Goal: Information Seeking & Learning: Learn about a topic

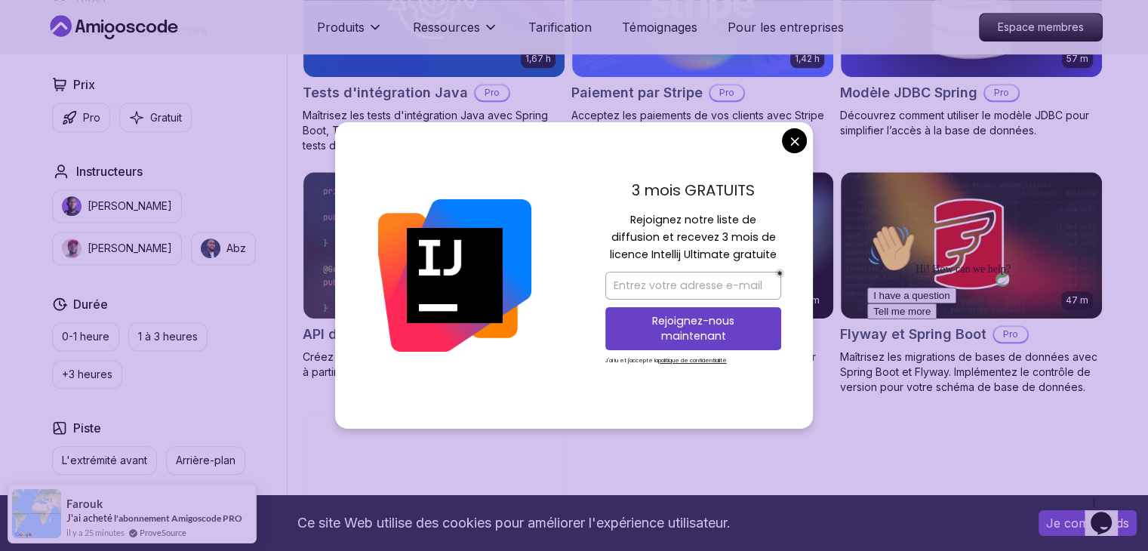
scroll to position [1059, 0]
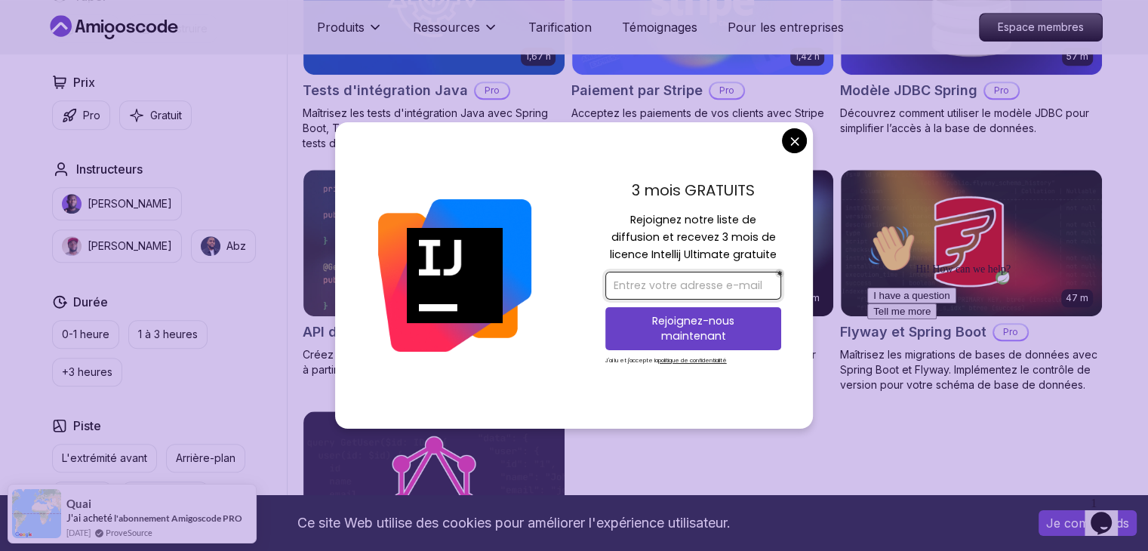
click at [665, 290] on input "email" at bounding box center [693, 286] width 176 height 28
type input "p"
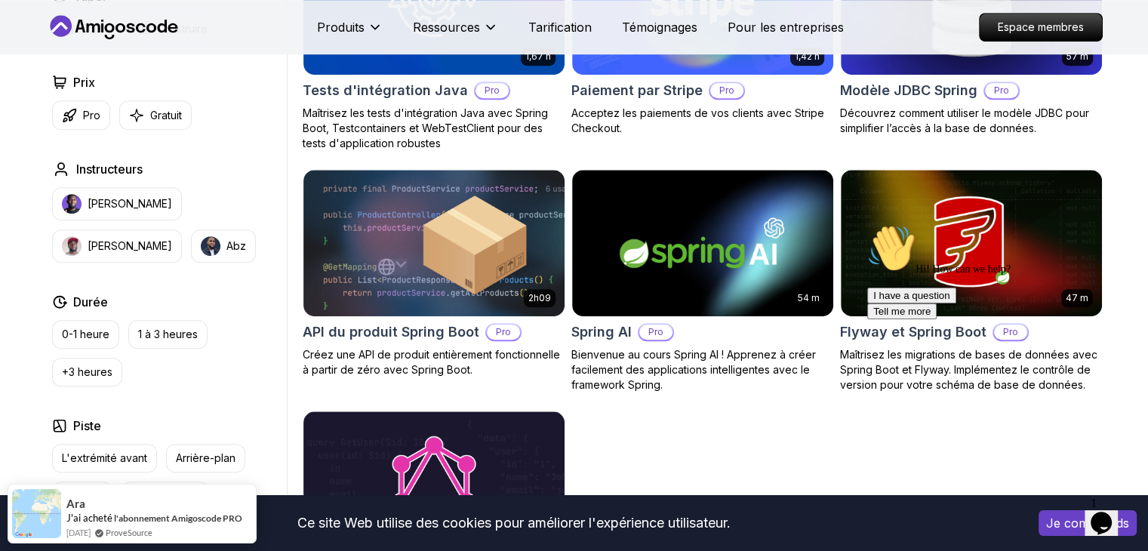
click at [799, 138] on body "Nom du carnet Document complet Pages sélectionnées Nom Description Droits d'aut…" at bounding box center [574, 191] width 1148 height 2501
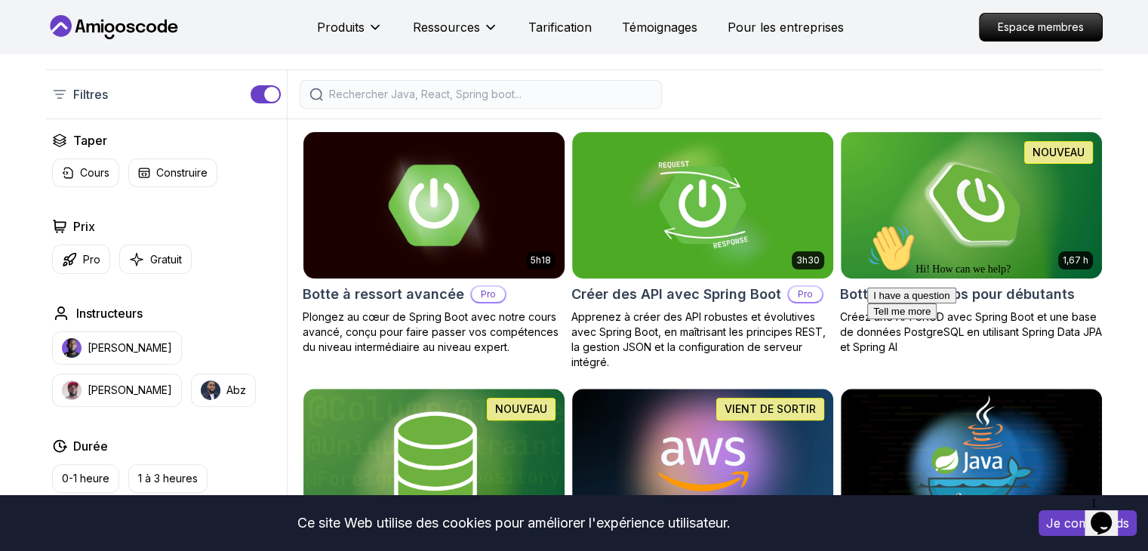
scroll to position [340, 0]
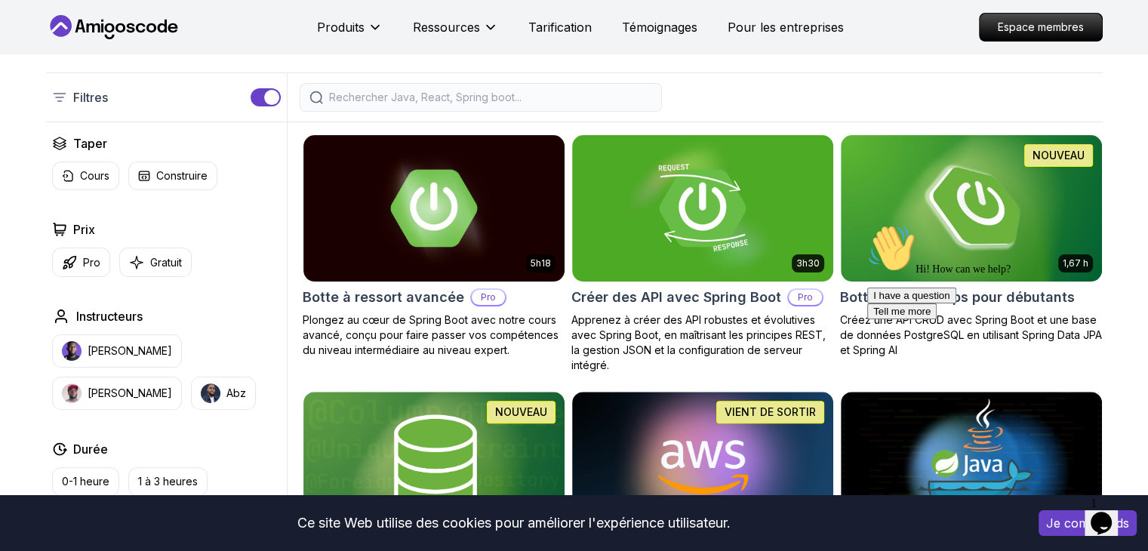
click at [967, 231] on div "Hi! How can we help? I have a question Tell me more" at bounding box center [1003, 271] width 272 height 95
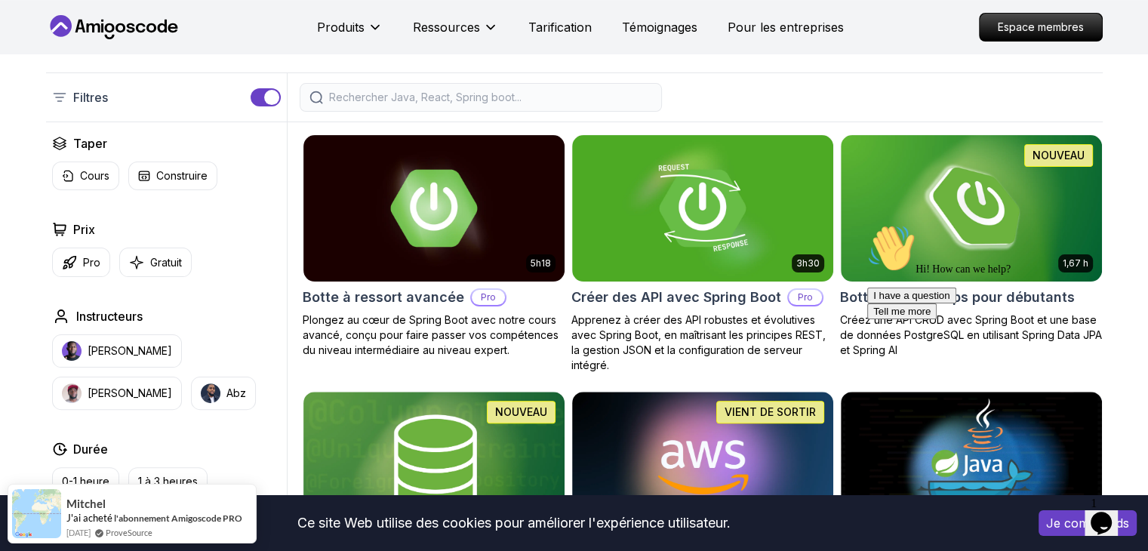
click at [955, 228] on div "Hi! How can we help? I have a question Tell me more" at bounding box center [1003, 271] width 272 height 95
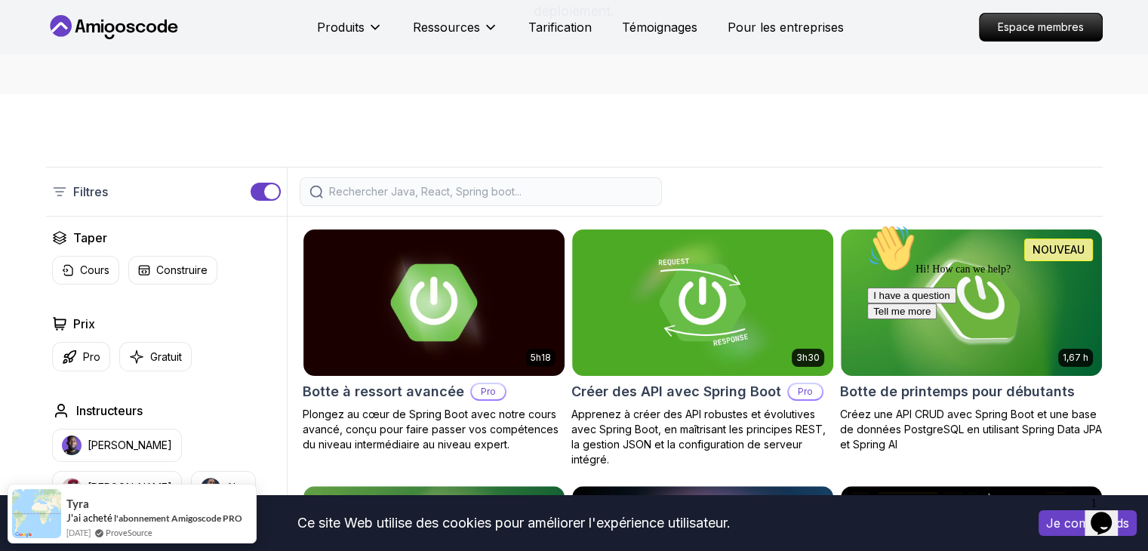
scroll to position [242, 0]
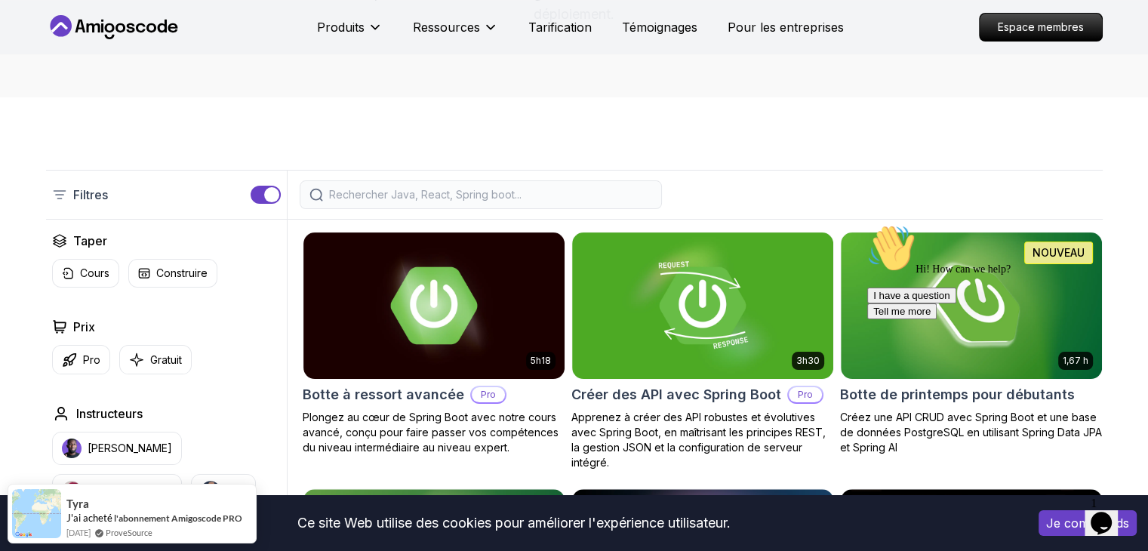
click at [982, 294] on div "Hi! How can we help? I have a question Tell me more" at bounding box center [1003, 271] width 272 height 95
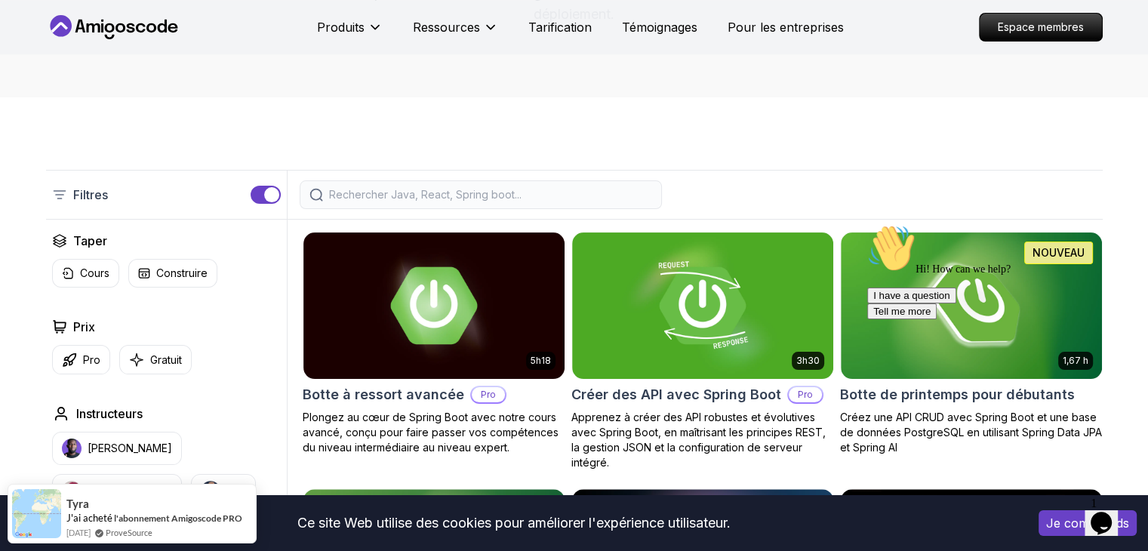
click at [982, 294] on div "Hi! How can we help? I have a question Tell me more" at bounding box center [1003, 271] width 272 height 95
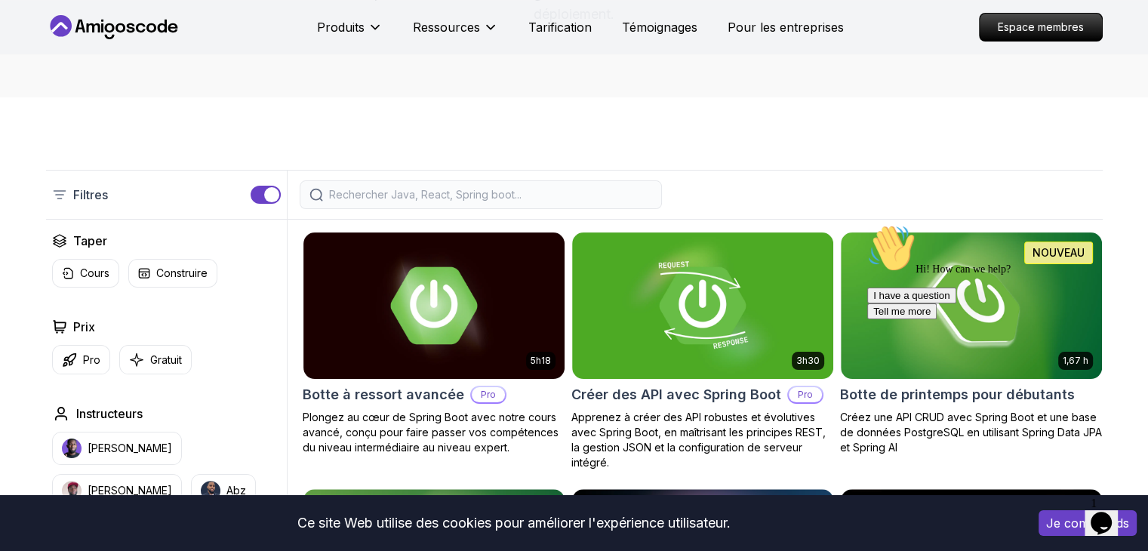
click at [982, 294] on div "Hi! How can we help? I have a question Tell me more" at bounding box center [1003, 271] width 272 height 95
click at [725, 297] on img at bounding box center [702, 305] width 274 height 153
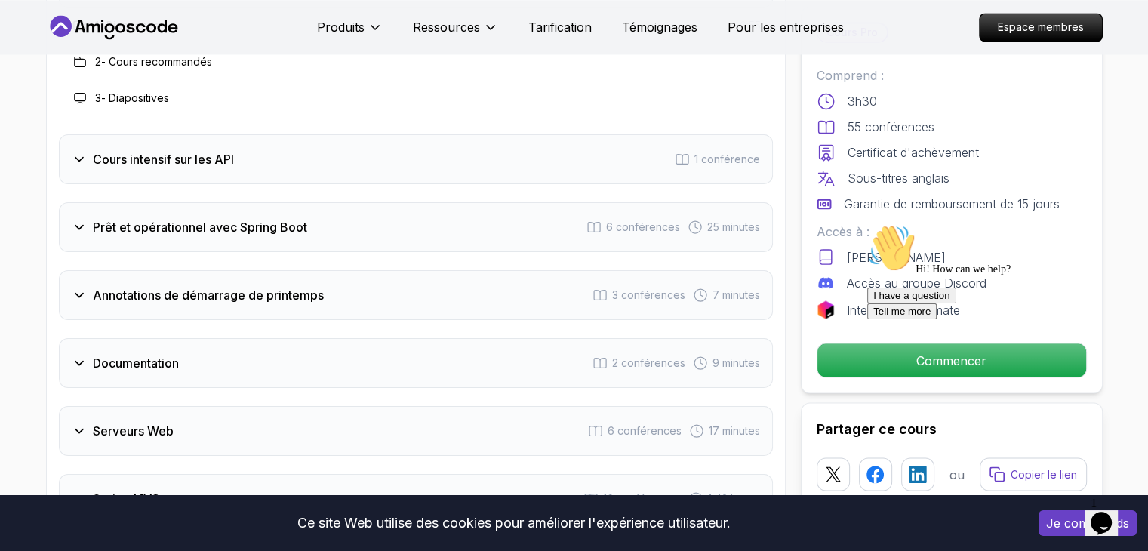
scroll to position [2656, 0]
click at [82, 151] on icon at bounding box center [79, 158] width 15 height 15
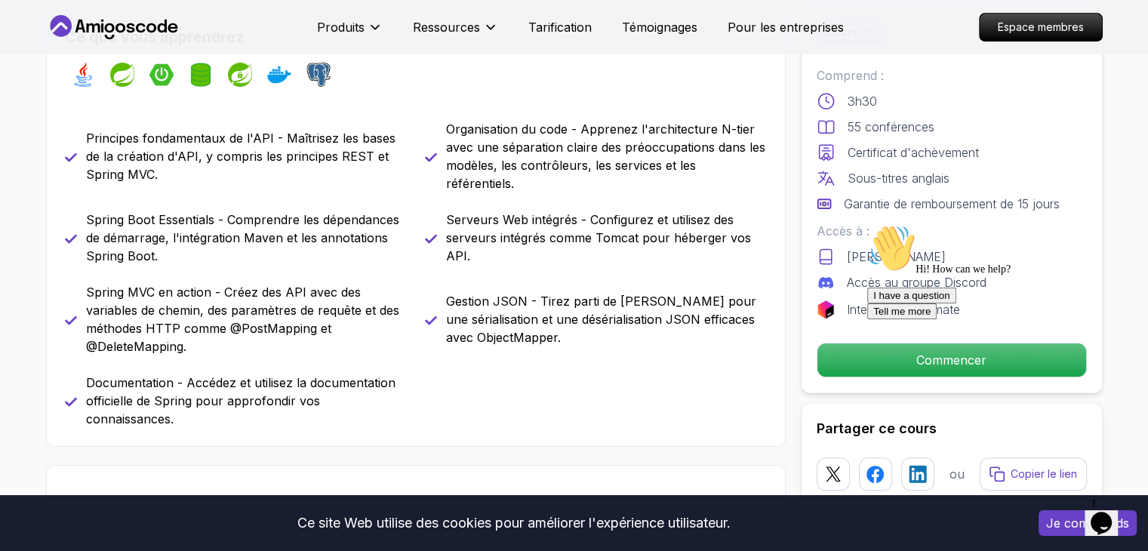
scroll to position [658, 0]
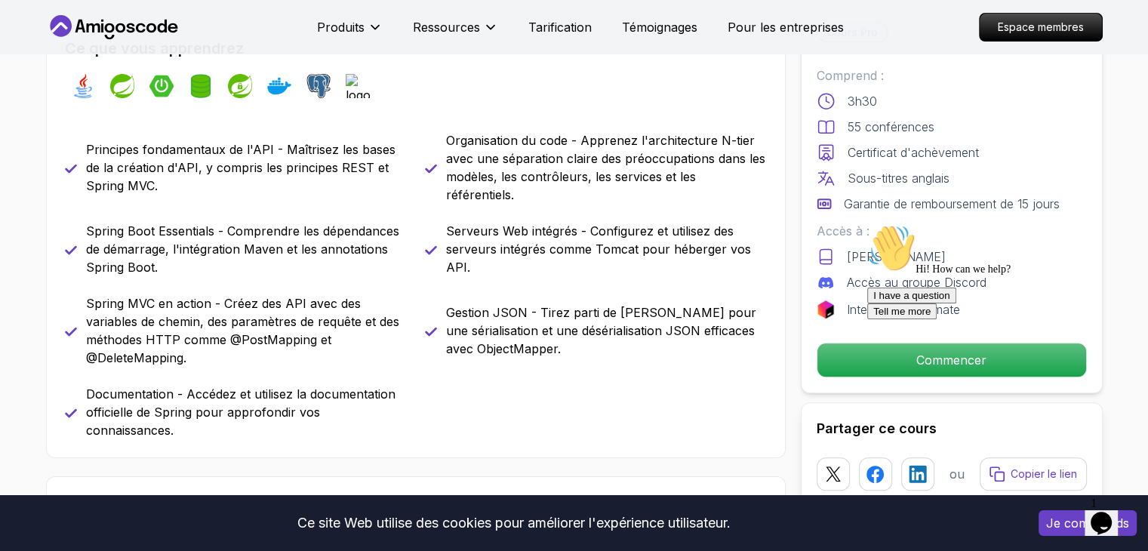
click at [867, 224] on icon "Chat attention grabber" at bounding box center [867, 224] width 0 height 0
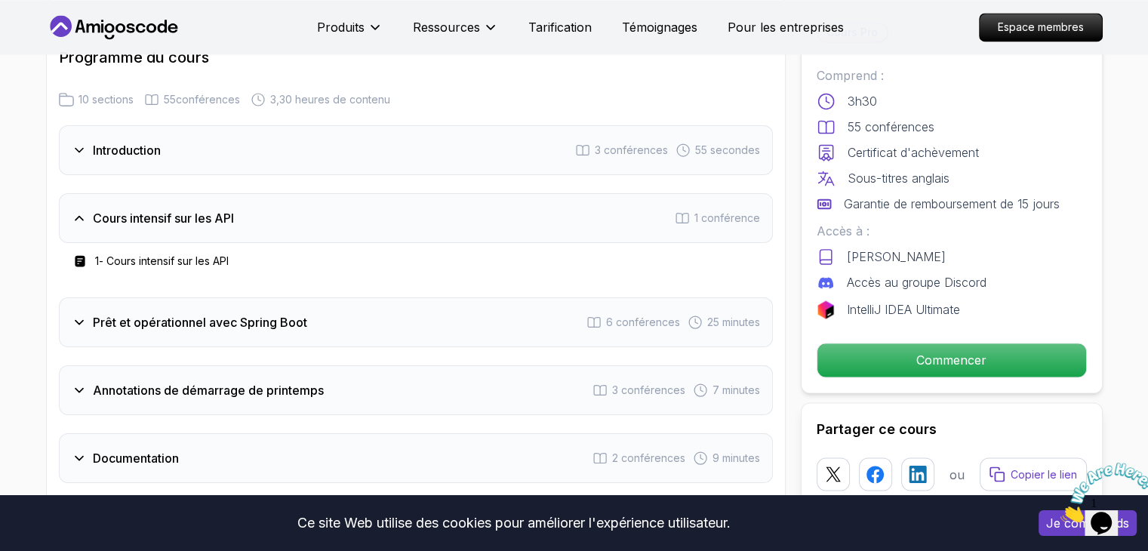
scroll to position [2487, 0]
click at [112, 209] on div "Cours intensif sur les API 1 conférence" at bounding box center [416, 219] width 714 height 50
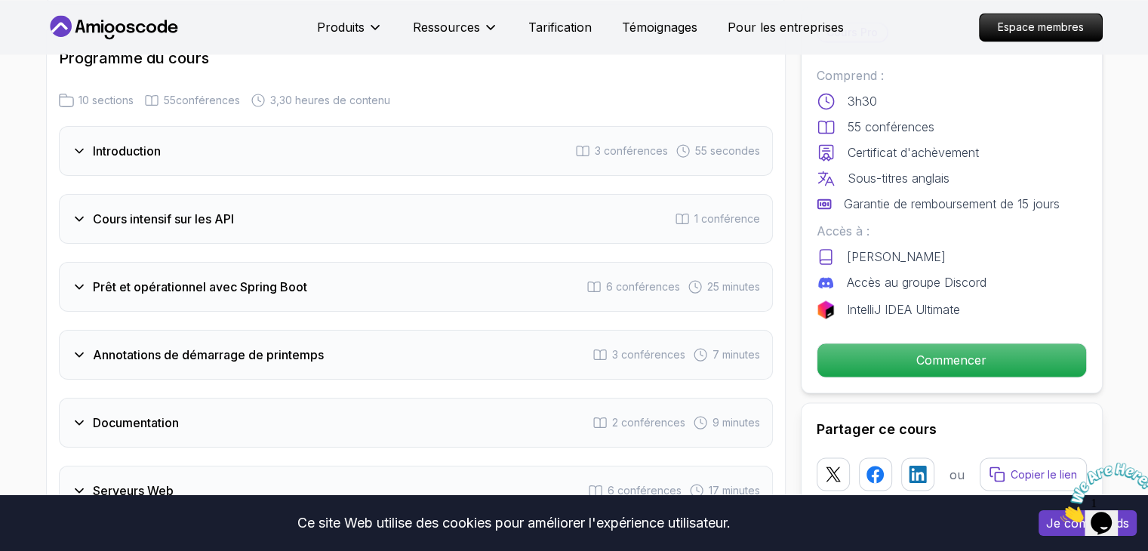
click at [106, 143] on font "Introduction" at bounding box center [127, 150] width 68 height 15
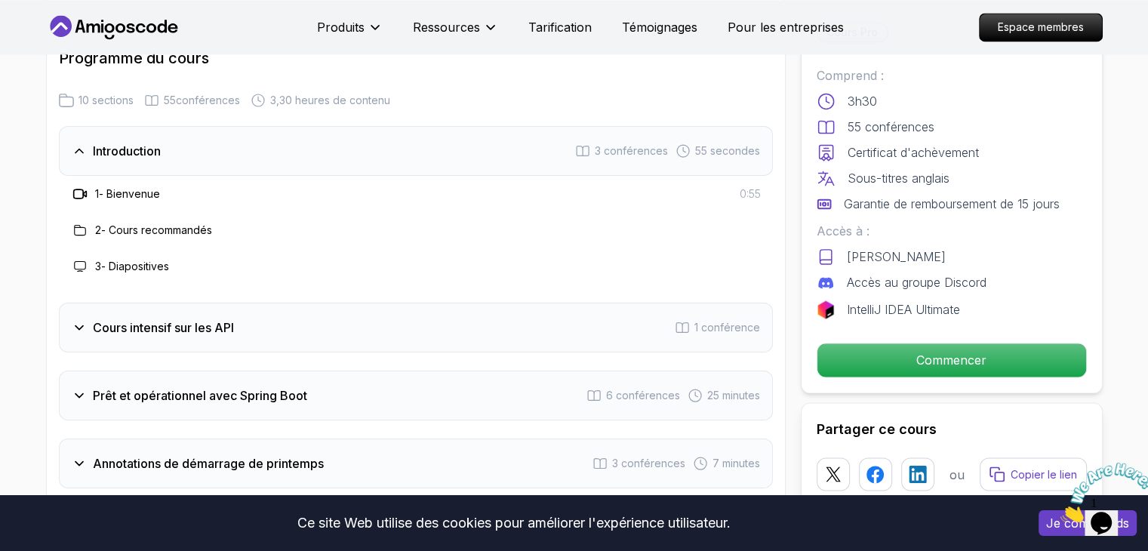
click at [74, 186] on icon at bounding box center [79, 193] width 15 height 15
click at [146, 223] on font "Cours recommandés" at bounding box center [160, 229] width 103 height 13
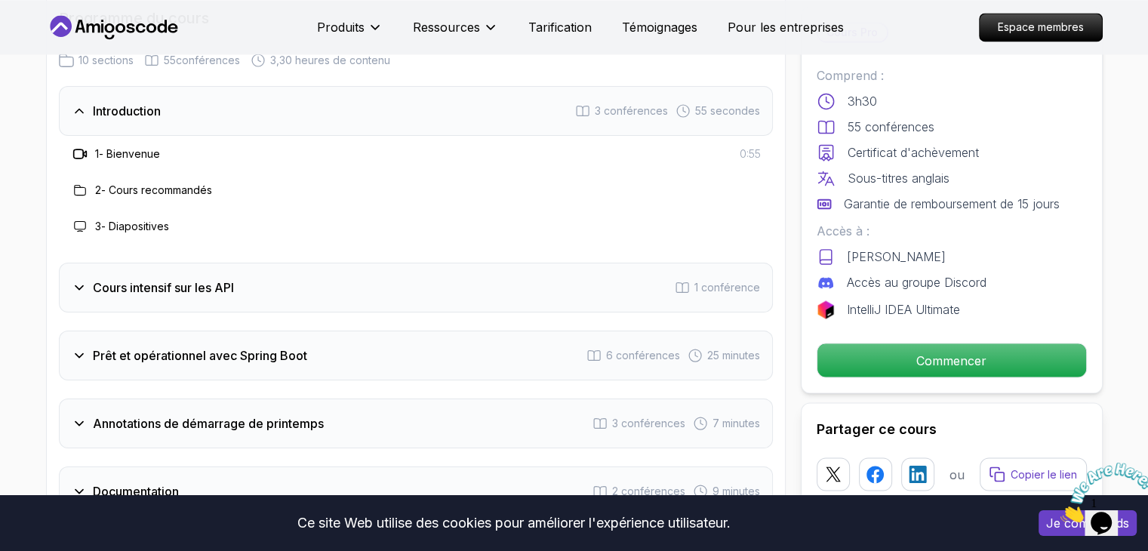
scroll to position [2514, 0]
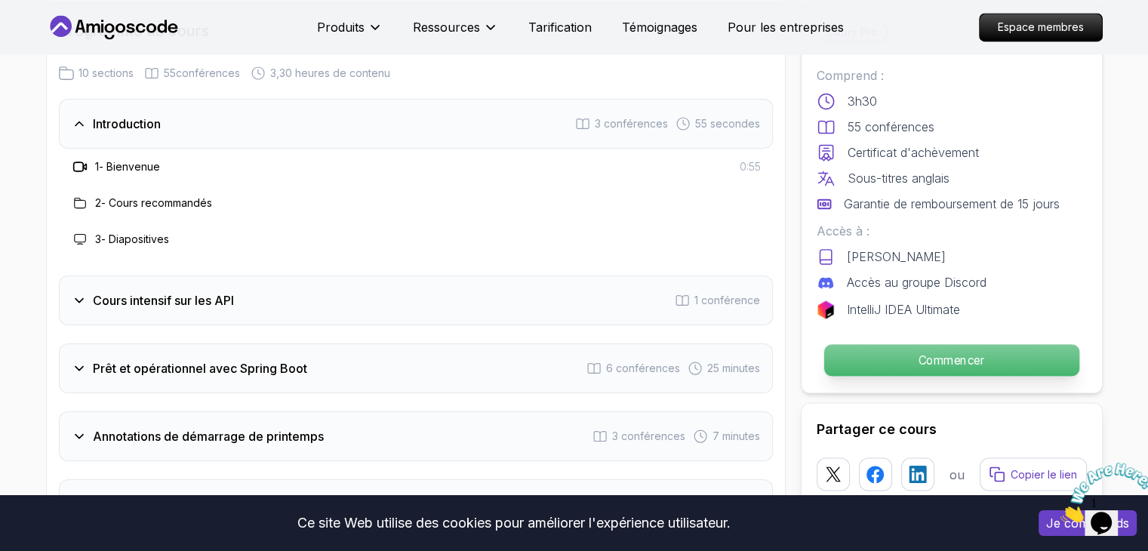
click at [924, 356] on font "Commencer" at bounding box center [951, 360] width 66 height 14
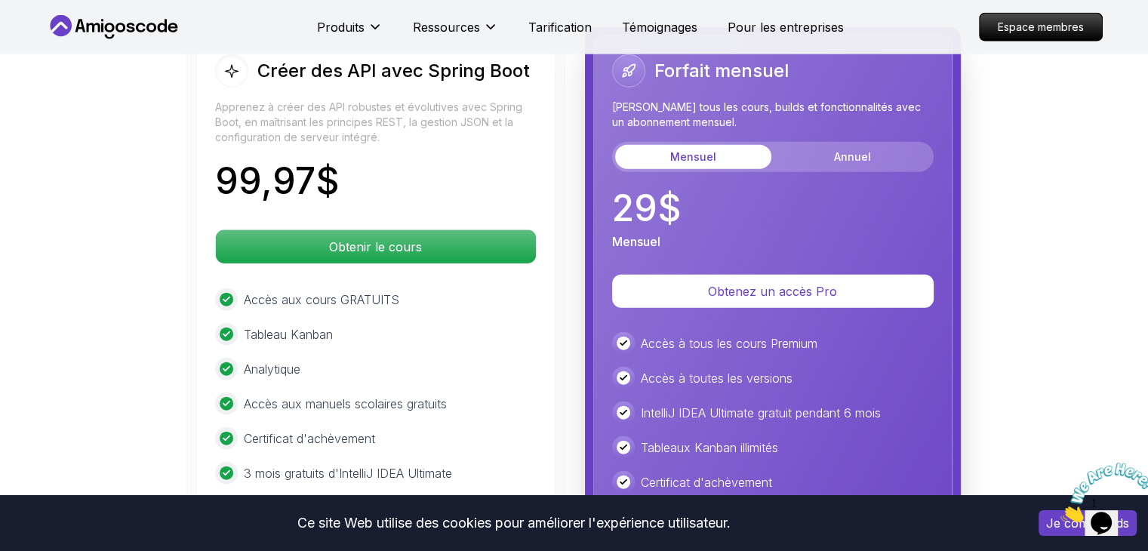
scroll to position [3646, 0]
